Goal: Navigation & Orientation: Find specific page/section

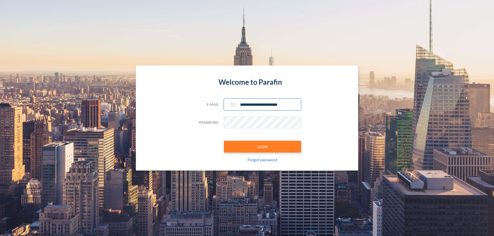
type input "**********"
click at [262, 147] on button "LOGIN" at bounding box center [262, 147] width 77 height 12
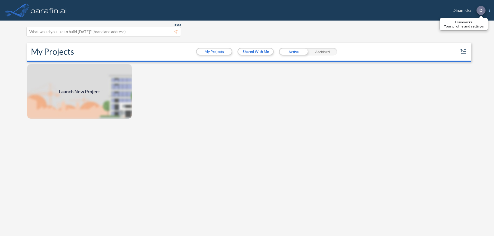
click at [481, 10] on p "D" at bounding box center [480, 10] width 3 height 5
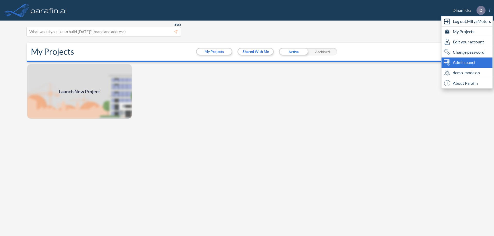
click at [467, 63] on span "Admin panel" at bounding box center [464, 62] width 22 height 6
